Goal: Task Accomplishment & Management: Manage account settings

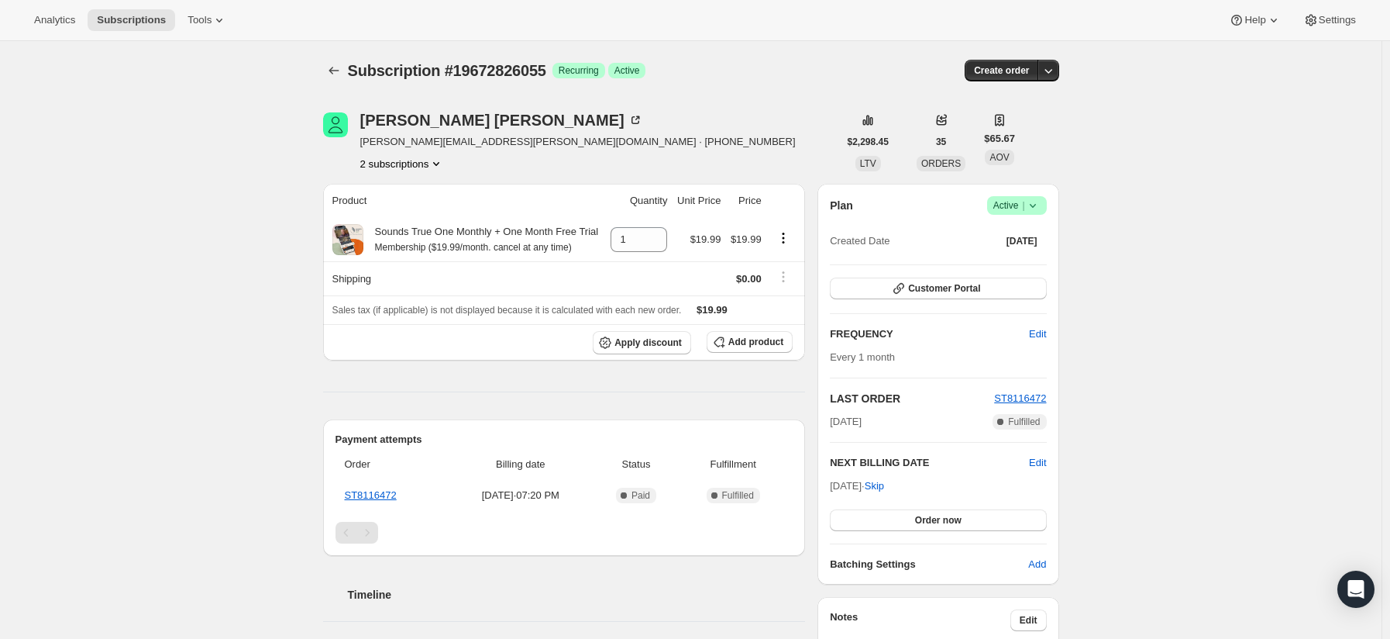
click at [996, 201] on span "Active |" at bounding box center [1017, 205] width 47 height 15
drag, startPoint x: 1013, startPoint y: 229, endPoint x: 1017, endPoint y: 219, distance: 10.8
click at [996, 223] on button "Pause subscription" at bounding box center [1021, 235] width 97 height 25
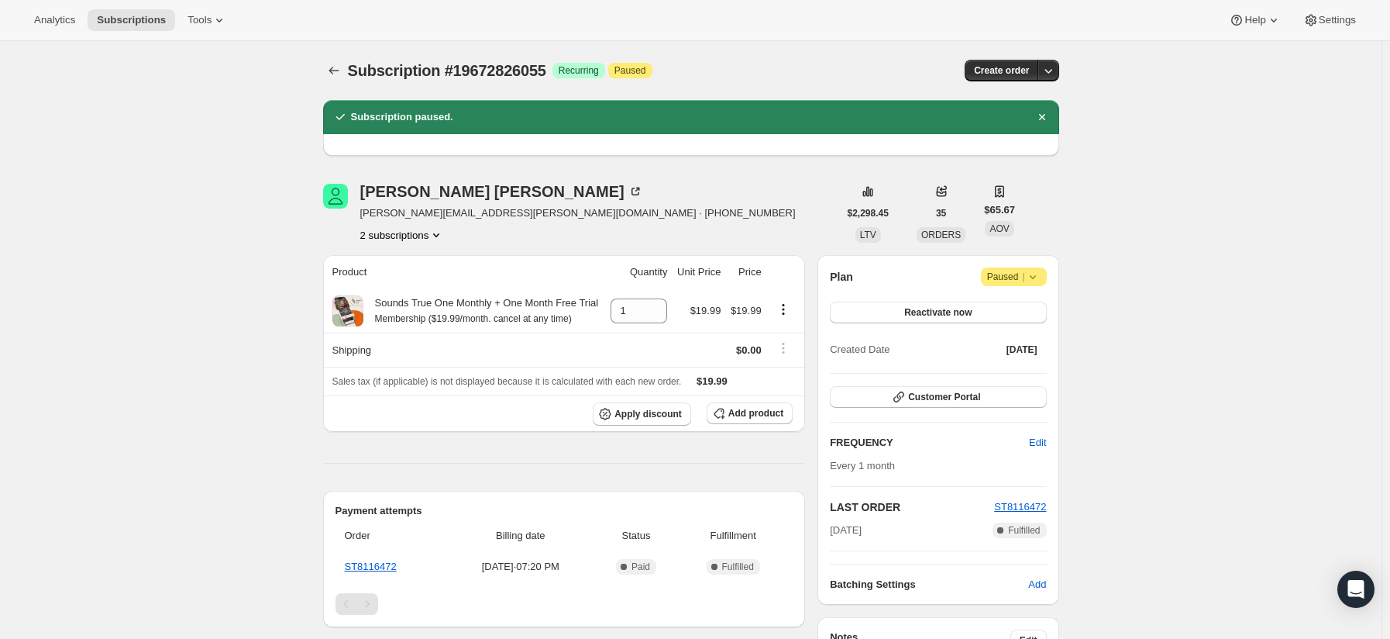
drag, startPoint x: 890, startPoint y: 521, endPoint x: 832, endPoint y: 531, distance: 59.0
click at [829, 456] on div "Plan Attention Paused | Reactivate now Created Date Aug 15, 2025 Customer Porta…" at bounding box center [938, 430] width 241 height 350
copy span "Aug 15, 2025"
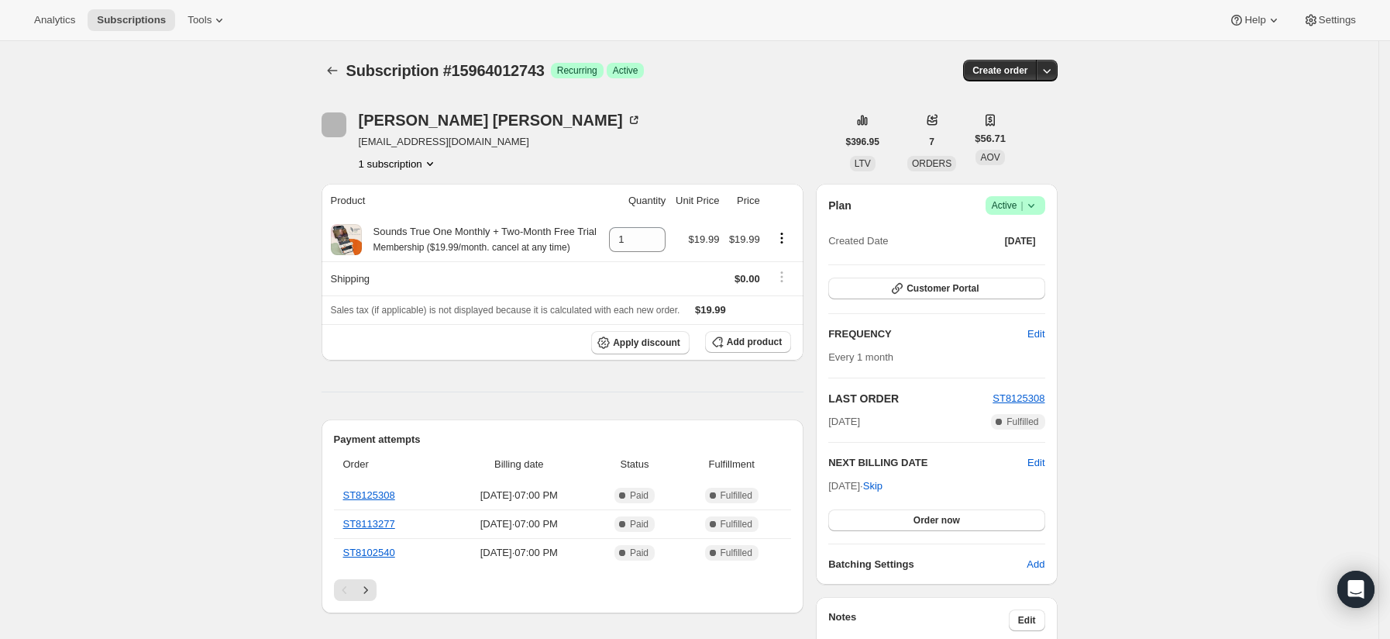
click at [1013, 193] on div "Plan Success Active | Created Date [DATE] Customer Portal FREQUENCY Edit Every …" at bounding box center [936, 384] width 241 height 401
click at [1014, 208] on span "Active |" at bounding box center [1015, 205] width 47 height 15
click at [1011, 235] on span "Pause subscription" at bounding box center [1020, 236] width 85 height 12
drag, startPoint x: 878, startPoint y: 484, endPoint x: 832, endPoint y: 488, distance: 45.9
click at [832, 488] on div "Plan loading Created Date Mar 6, 2025 Customer Portal FREQUENCY Edit Every 1 mo…" at bounding box center [936, 385] width 241 height 402
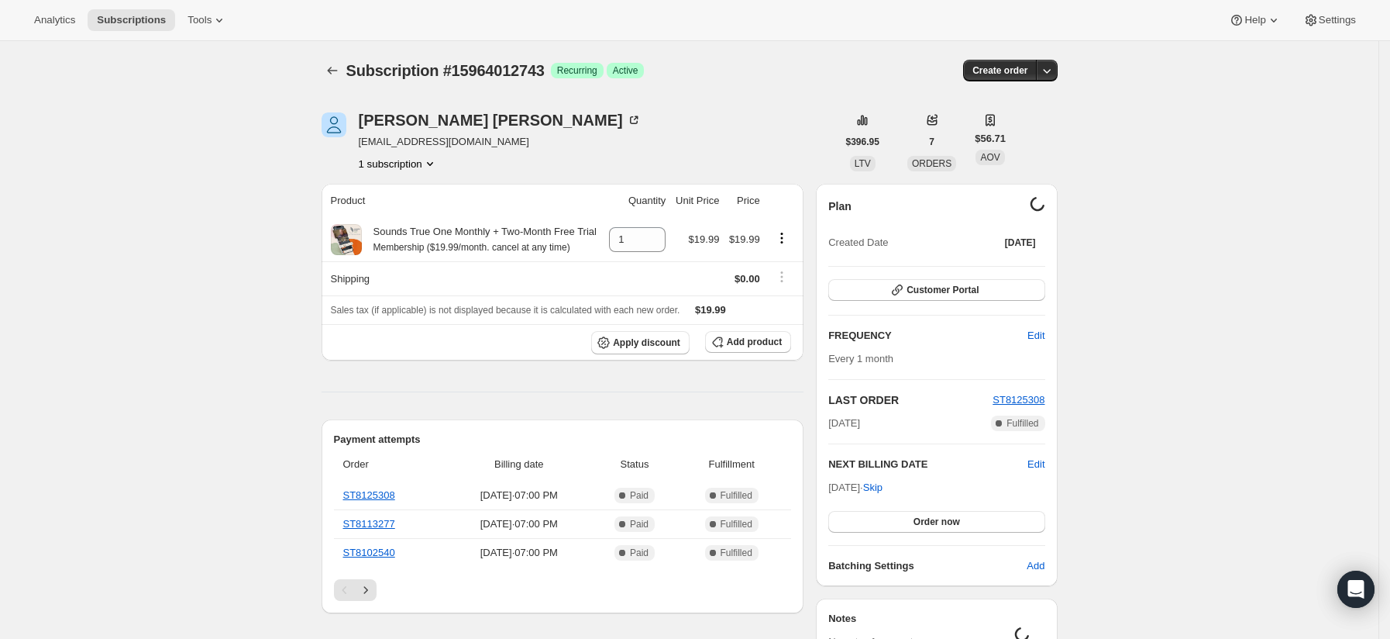
copy span "Oct 6, 202"
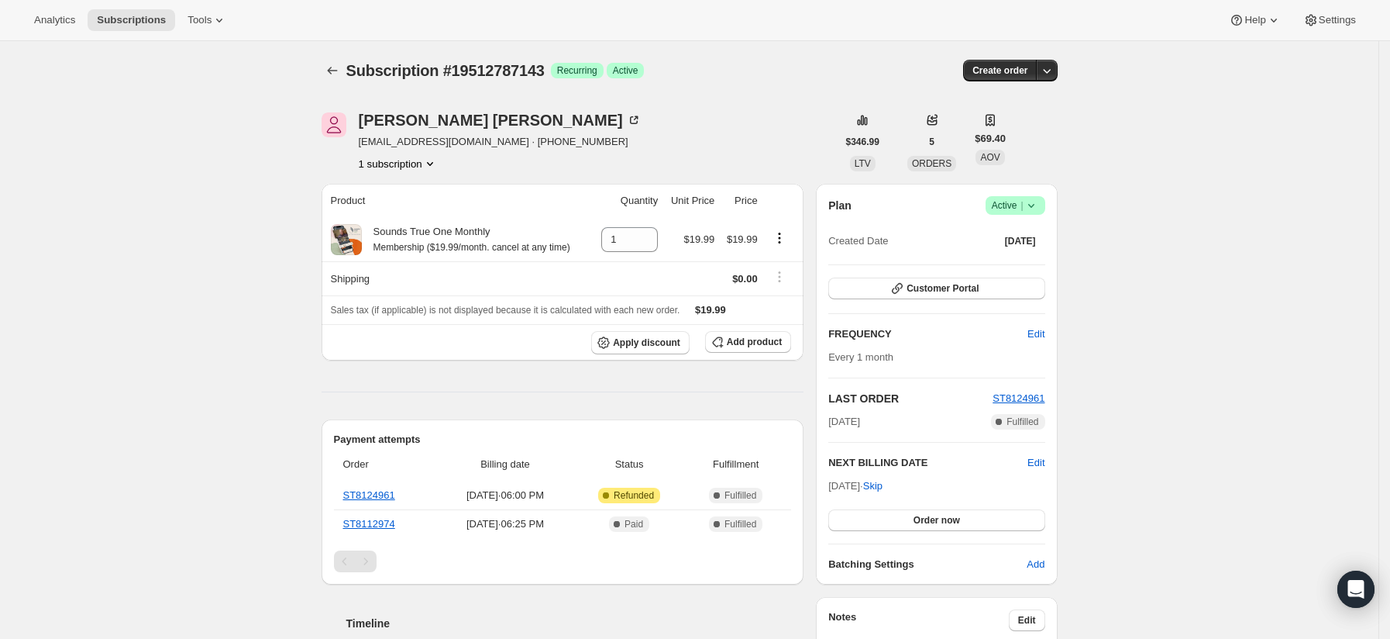
click at [1013, 206] on span "Active |" at bounding box center [1015, 205] width 47 height 15
click at [1005, 258] on span "Cancel subscription" at bounding box center [1022, 263] width 88 height 12
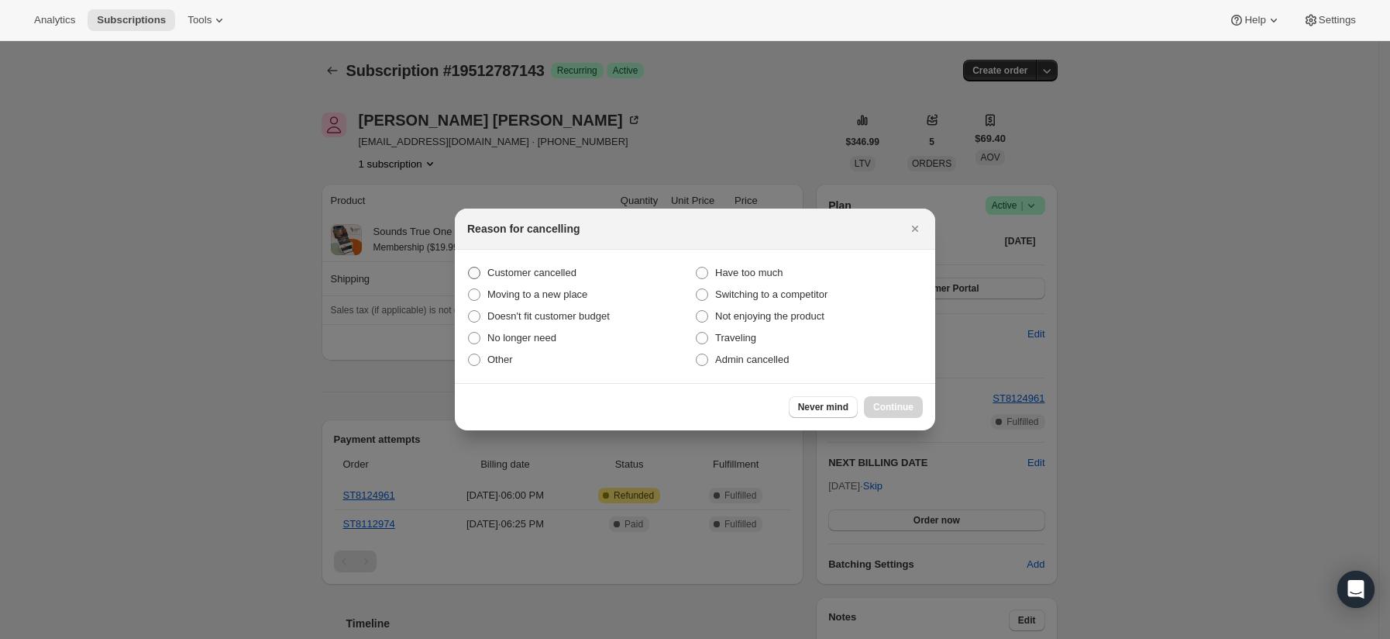
click at [542, 267] on span "Customer cancelled" at bounding box center [531, 273] width 89 height 12
click at [469, 267] on input "Customer cancelled" at bounding box center [468, 267] width 1 height 1
radio input "true"
click at [901, 384] on div "Never mind Continue" at bounding box center [695, 406] width 480 height 47
click at [906, 406] on span "Continue" at bounding box center [893, 407] width 40 height 12
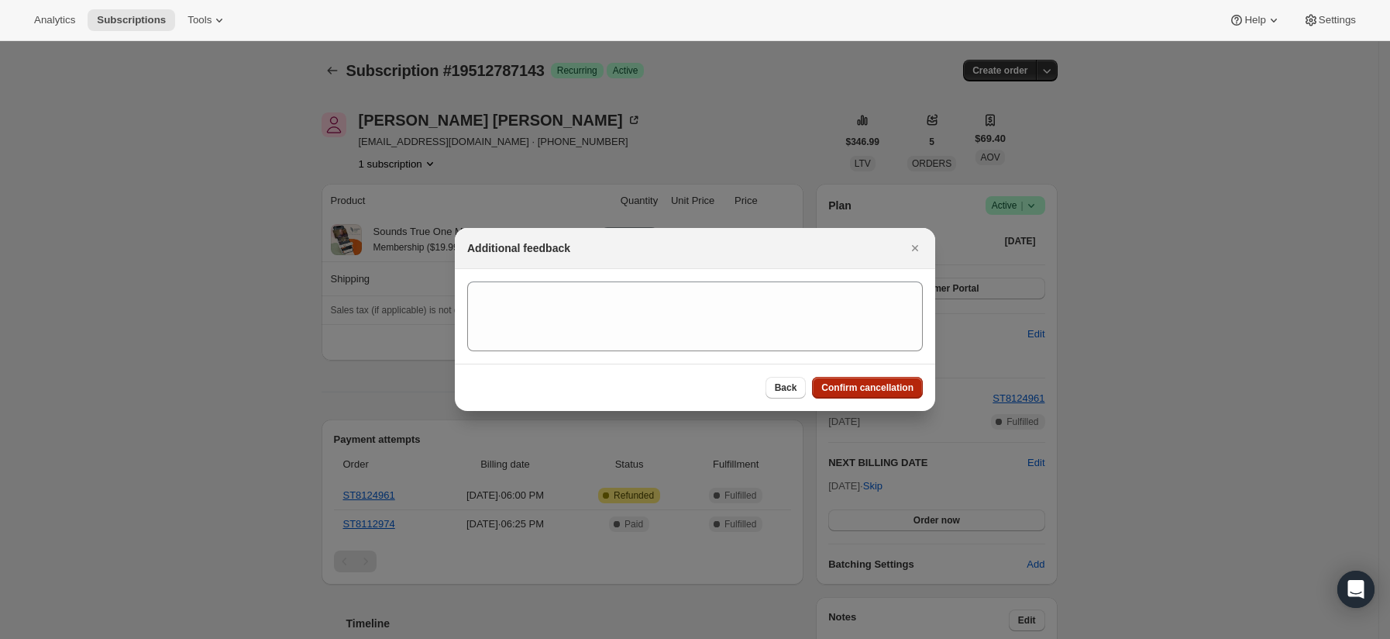
click at [876, 379] on button "Confirm cancellation" at bounding box center [867, 388] width 111 height 22
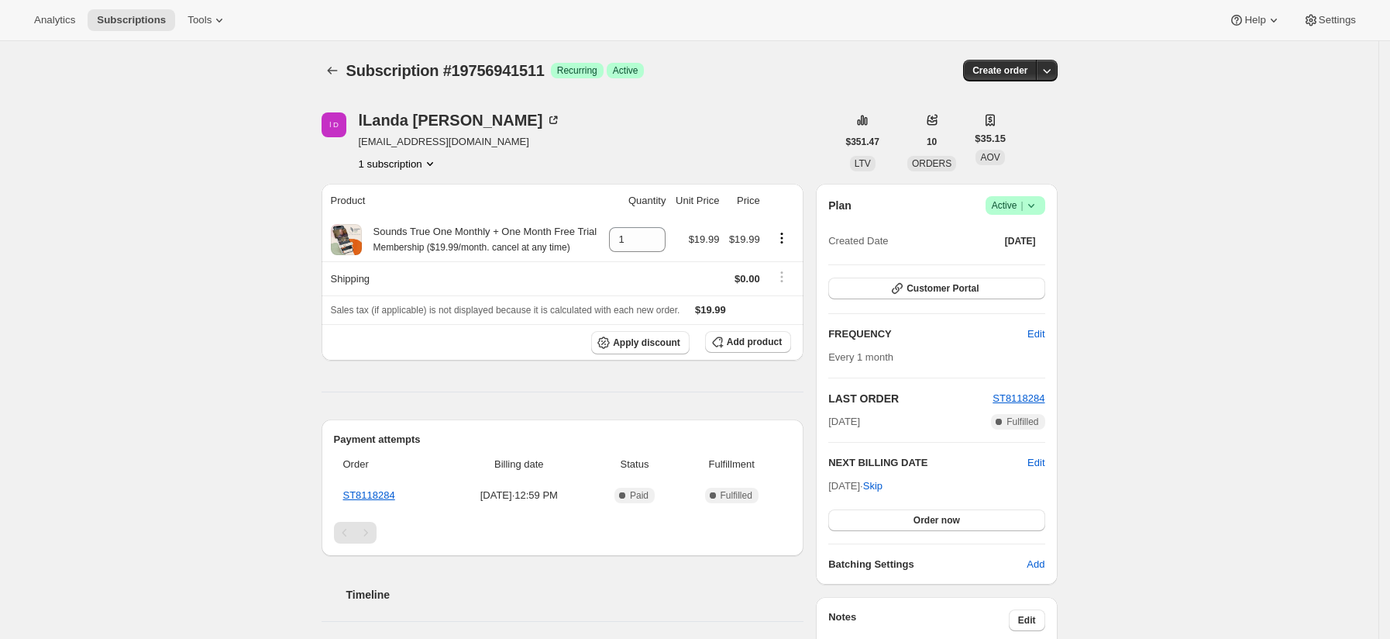
click at [1005, 202] on span "Active |" at bounding box center [1015, 205] width 47 height 15
click at [998, 230] on span "Pause subscription" at bounding box center [1020, 236] width 85 height 12
drag, startPoint x: 885, startPoint y: 487, endPoint x: 842, endPoint y: 487, distance: 43.4
click at [842, 487] on span "Sep 20, 2025 · Skip" at bounding box center [855, 487] width 54 height 12
drag, startPoint x: 836, startPoint y: 487, endPoint x: 866, endPoint y: 490, distance: 30.3
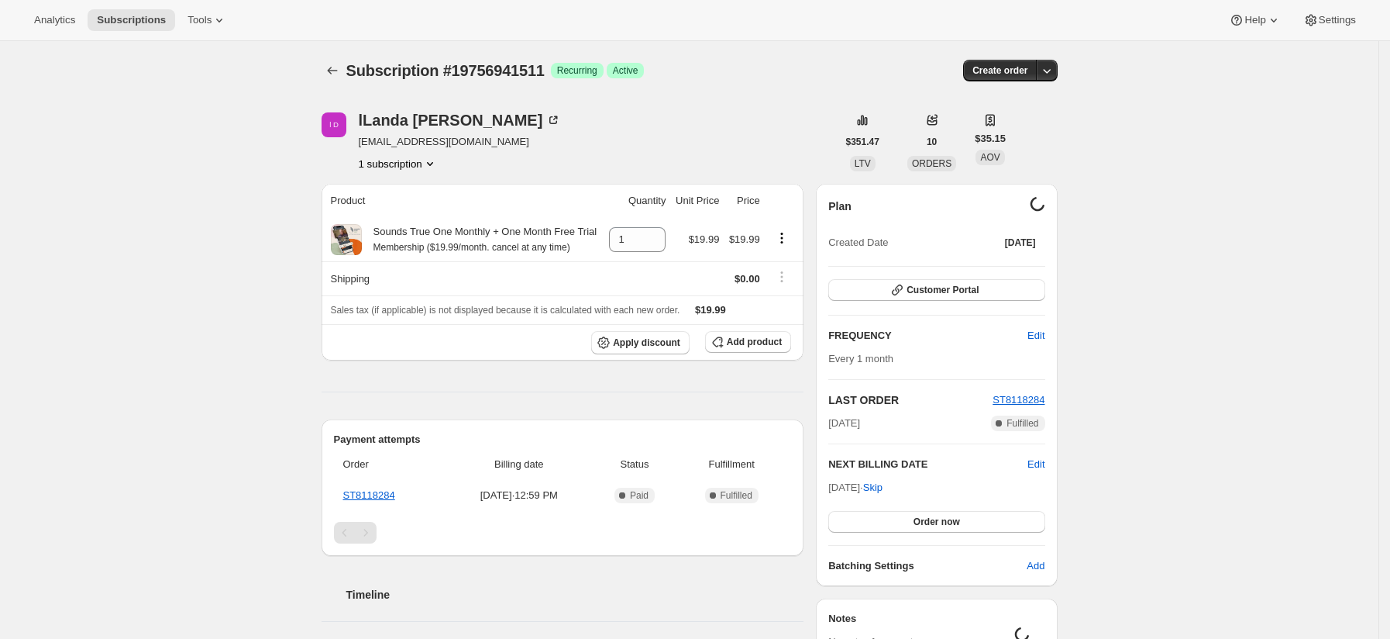
click at [866, 490] on span "Sep 20, 2025 · Skip" at bounding box center [855, 487] width 54 height 12
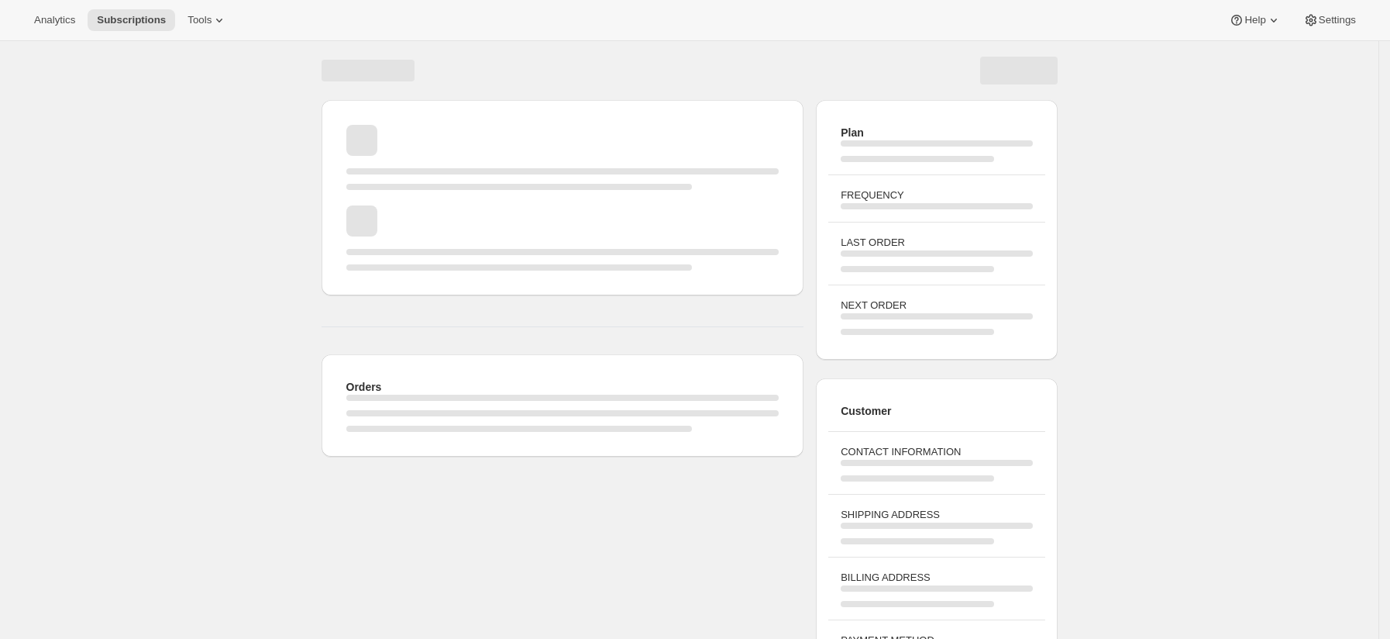
click at [863, 487] on div "CONTACT INFORMATION" at bounding box center [936, 462] width 216 height 63
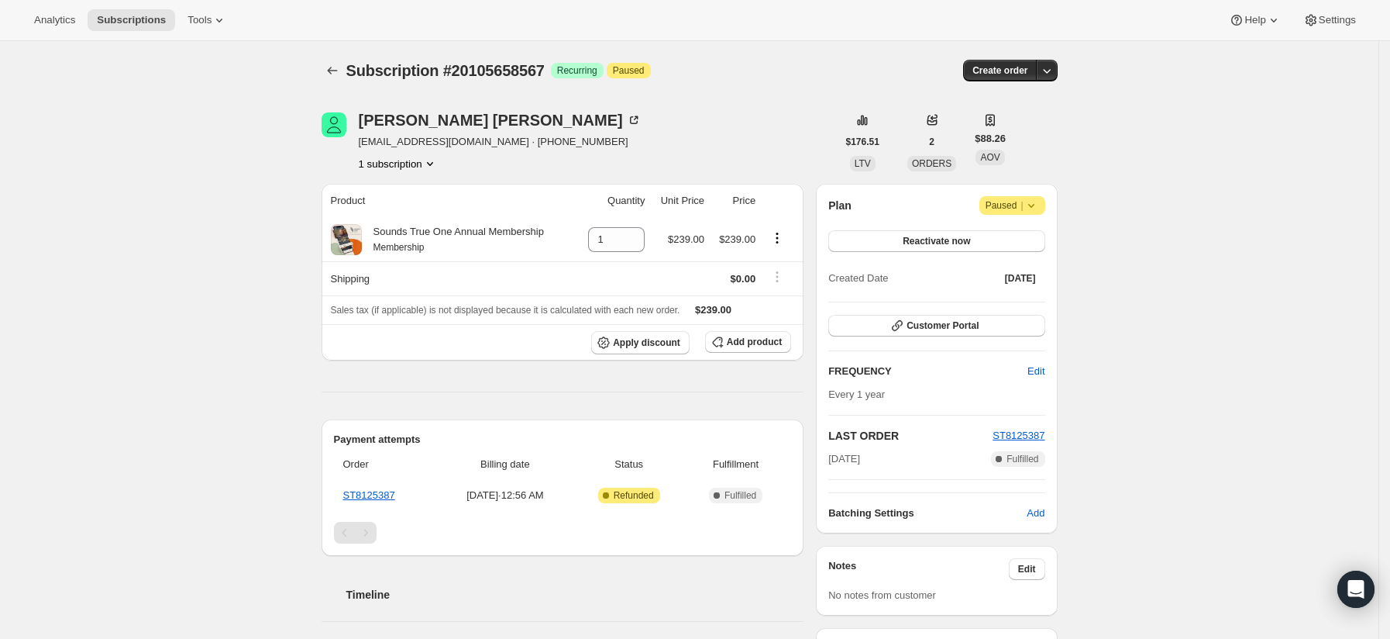
click at [1028, 201] on icon at bounding box center [1031, 205] width 15 height 15
click at [1029, 230] on span "Cancel subscription" at bounding box center [1019, 236] width 88 height 12
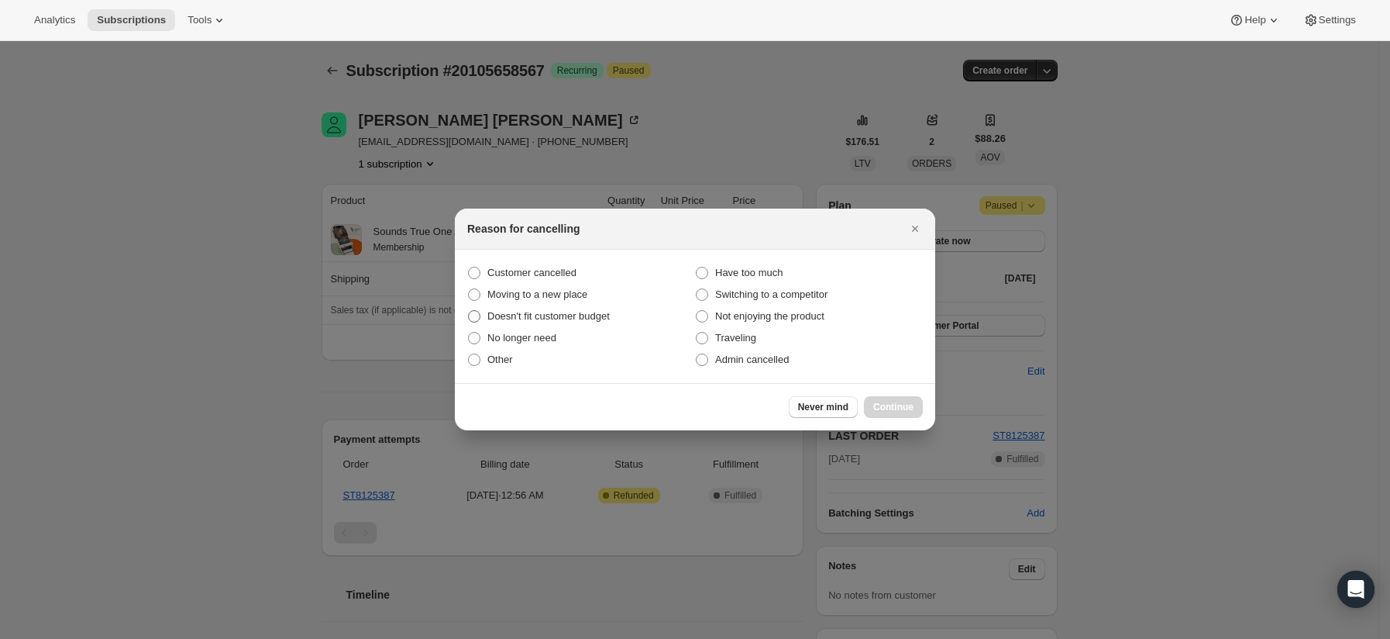
drag, startPoint x: 546, startPoint y: 267, endPoint x: 630, endPoint y: 322, distance: 101.2
click at [544, 267] on span "Customer cancelled" at bounding box center [531, 273] width 89 height 12
click at [469, 267] on input "Customer cancelled" at bounding box center [468, 267] width 1 height 1
radio input "true"
click at [896, 416] on button "Continue" at bounding box center [893, 407] width 59 height 22
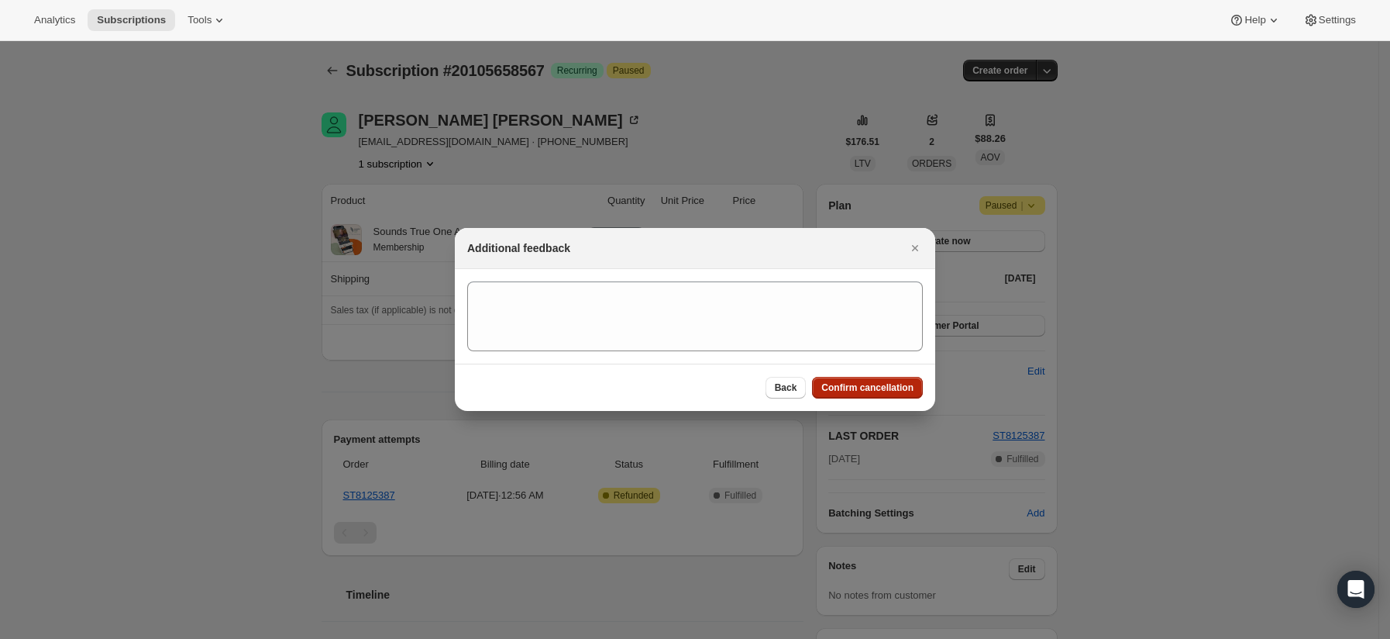
click at [901, 378] on button "Confirm cancellation" at bounding box center [867, 388] width 111 height 22
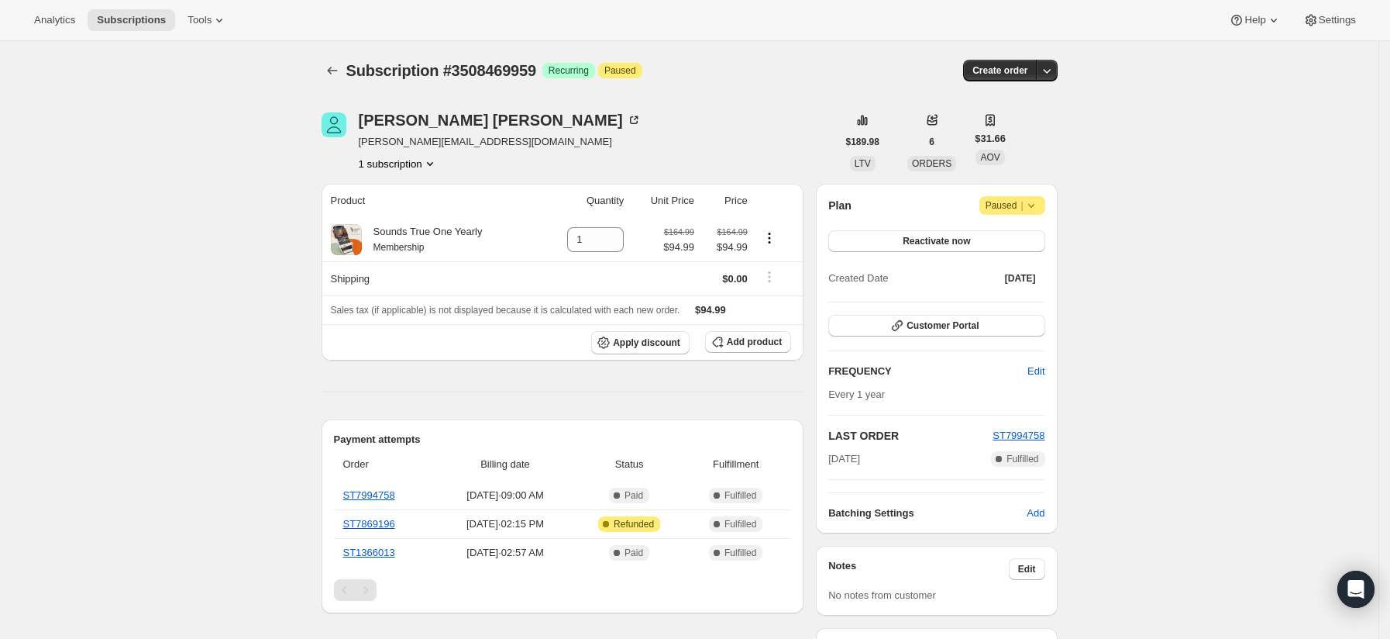
drag, startPoint x: 883, startPoint y: 455, endPoint x: 832, endPoint y: 458, distance: 51.2
click at [832, 458] on div "Plan Attention Paused | Reactivate now Created Date [DATE] Customer Portal FREQ…" at bounding box center [936, 359] width 241 height 350
copy span "[DATE]"
